Goal: Information Seeking & Learning: Learn about a topic

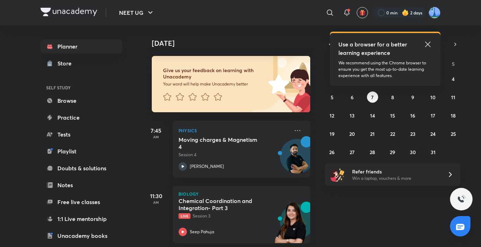
scroll to position [60, 0]
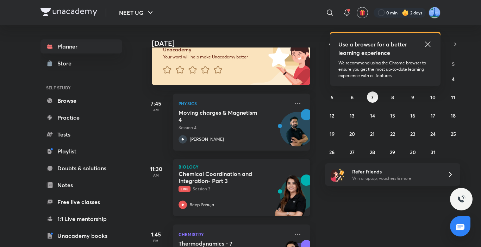
click at [224, 181] on h5 "Chemical Coordination and Integration- Part 3" at bounding box center [223, 178] width 88 height 14
